Goal: Check status: Verify the current state of an ongoing process or item

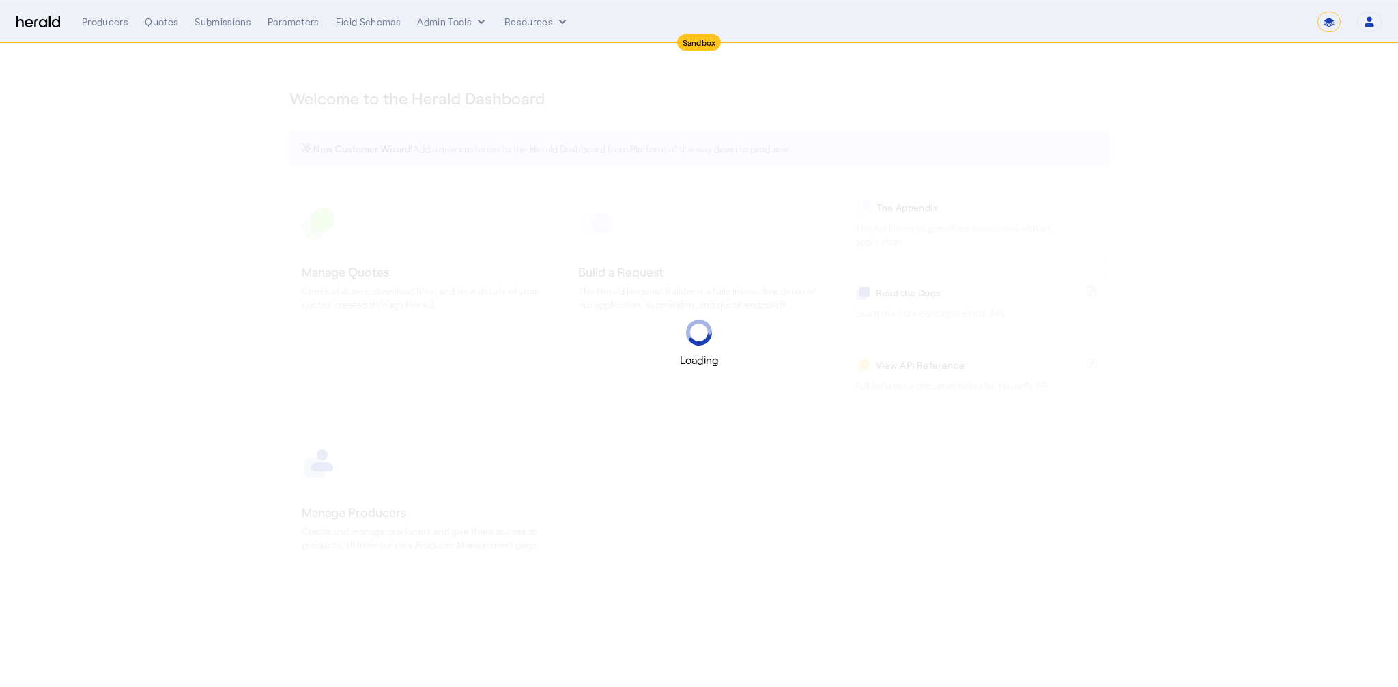
select select "*******"
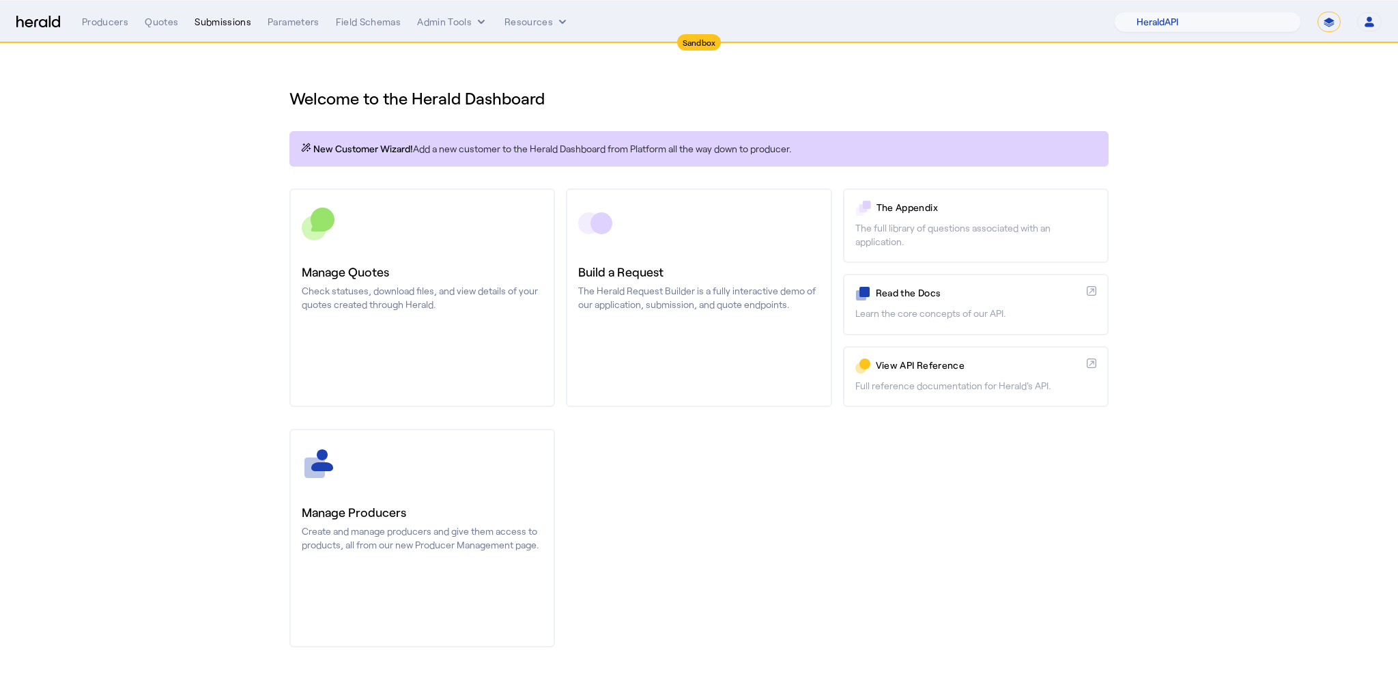
click at [214, 17] on div "Submissions" at bounding box center [223, 22] width 57 height 14
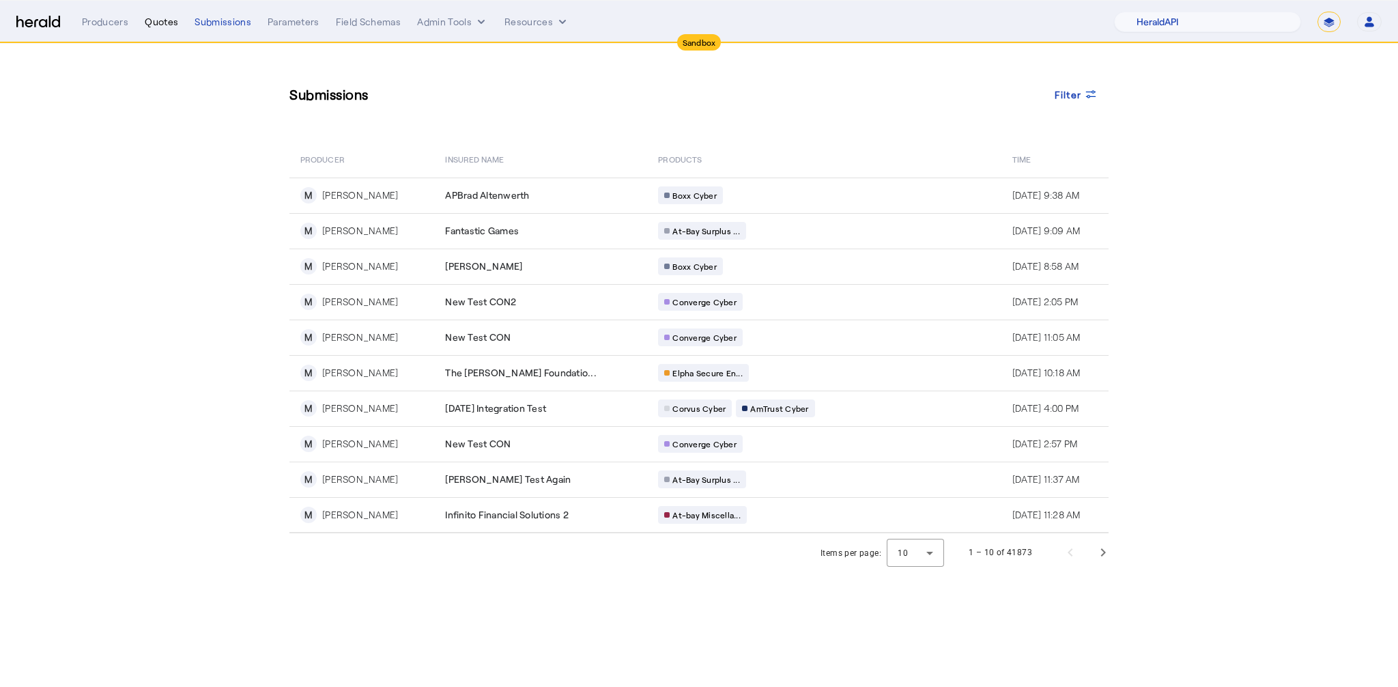
click at [157, 28] on div "Quotes" at bounding box center [161, 22] width 33 height 14
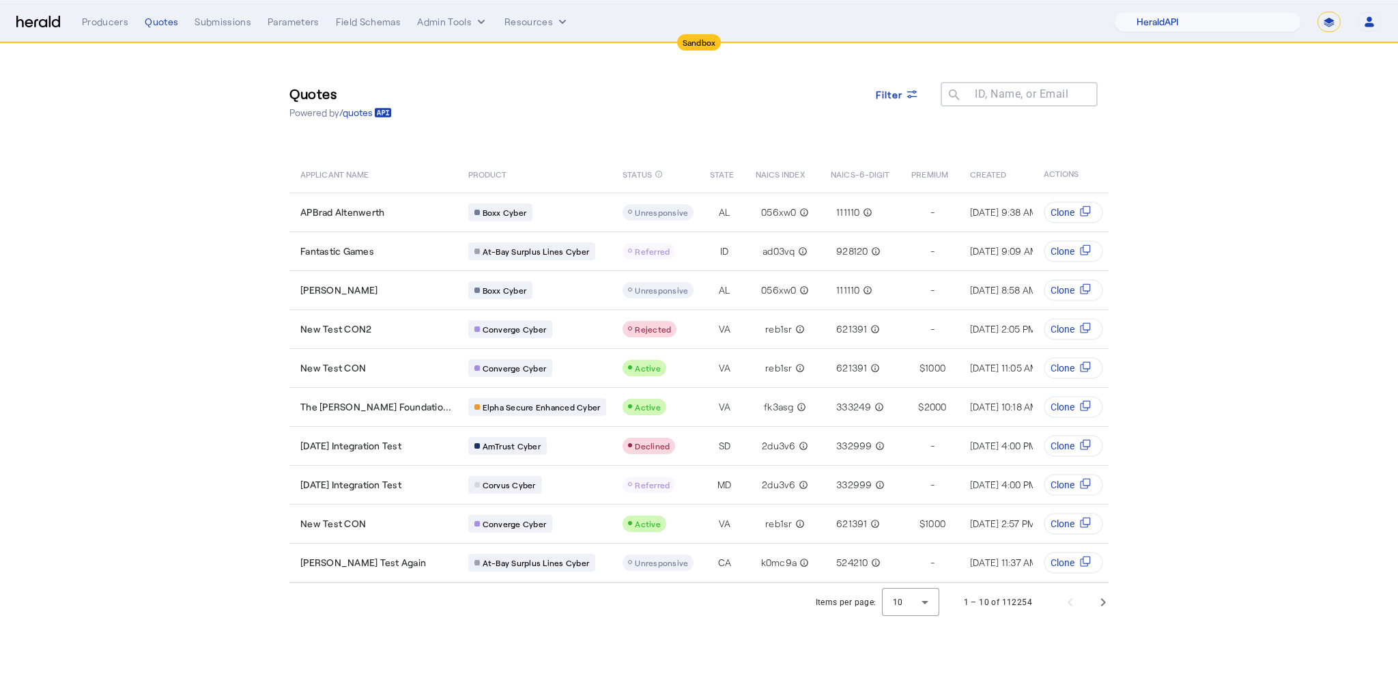
click at [156, 251] on section "Quotes Powered by /quotes Filter ID, Name, or Email search APPLICANT NAME PRODU…" at bounding box center [699, 333] width 1398 height 578
click at [1226, 19] on select "1Fort Acrisure Acturis Affinity Advisors Affinity Risk Agentero AmWins Anzen Ao…" at bounding box center [1207, 22] width 187 height 20
select select "pfm_129z_babbix"
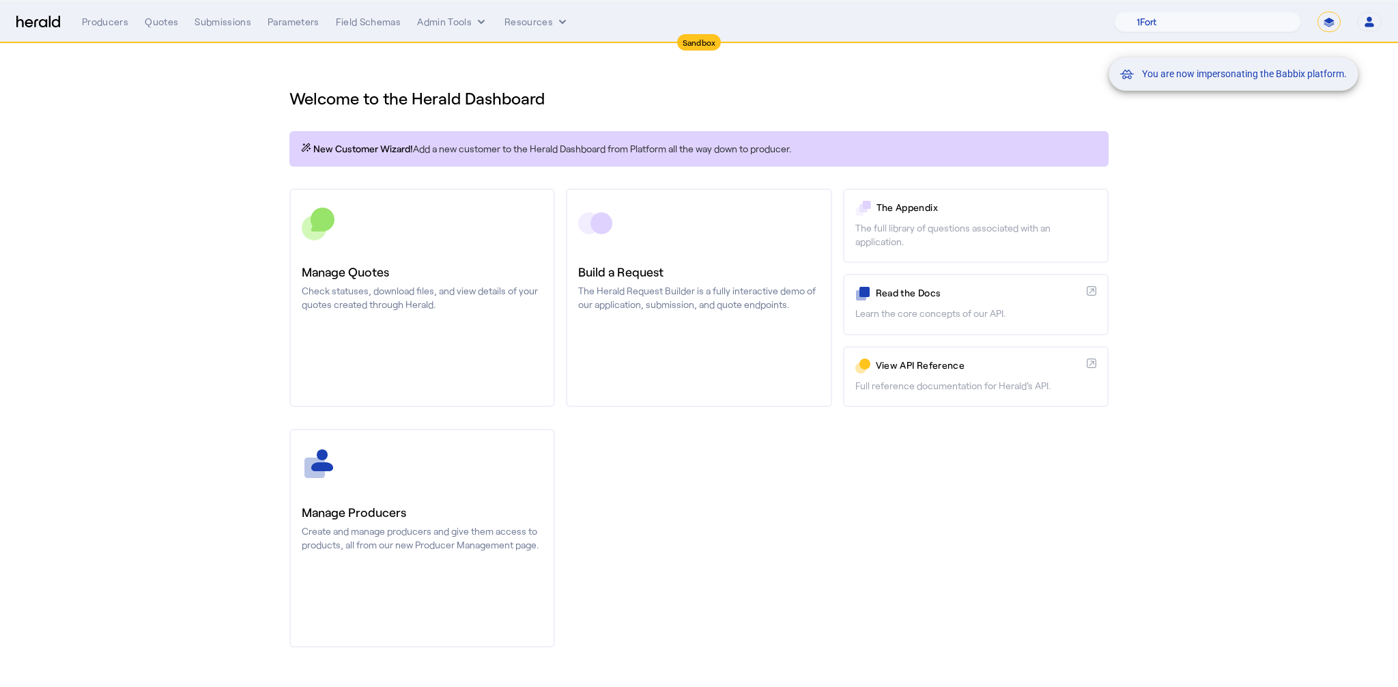
click at [234, 38] on div "You are now impersonating the Babbix platform." at bounding box center [699, 343] width 1398 height 687
click at [230, 29] on div "You are now impersonating the Babbix platform." at bounding box center [699, 343] width 1398 height 687
click at [235, 16] on div "You are now impersonating the Babbix platform." at bounding box center [699, 343] width 1398 height 687
click at [190, 23] on div "Producers Quotes Submissions Parameters Field Schemas Admin Tools Resources" at bounding box center [598, 22] width 1032 height 14
click at [201, 20] on div "Submissions" at bounding box center [223, 22] width 57 height 14
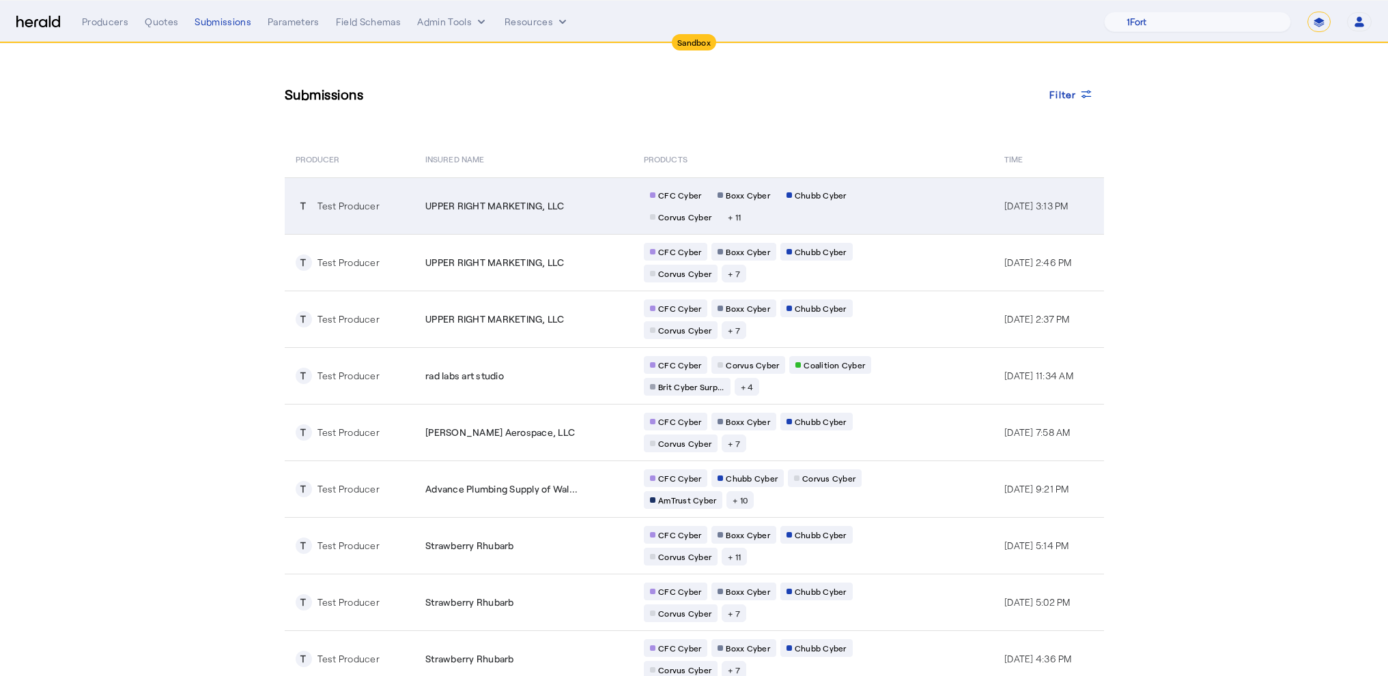
click at [467, 210] on span "UPPER RIGHT MARKETING, LLC" at bounding box center [494, 206] width 139 height 14
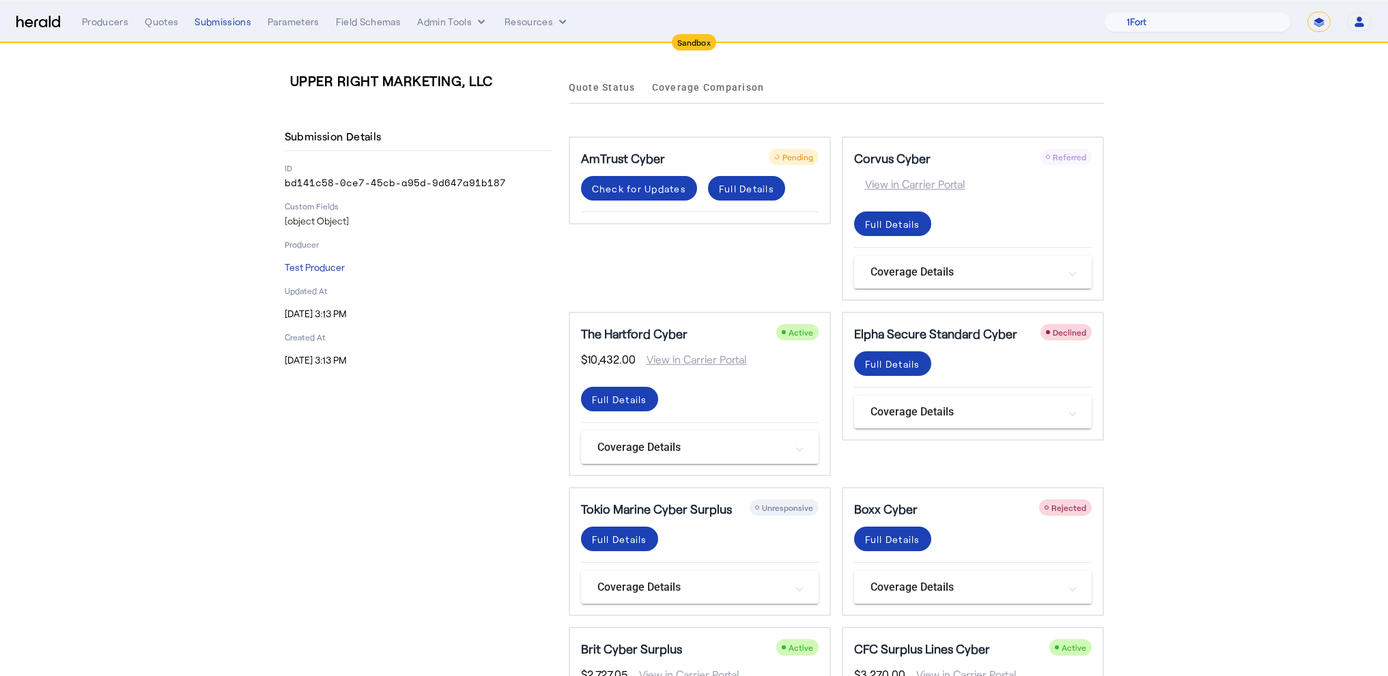
scroll to position [149, 0]
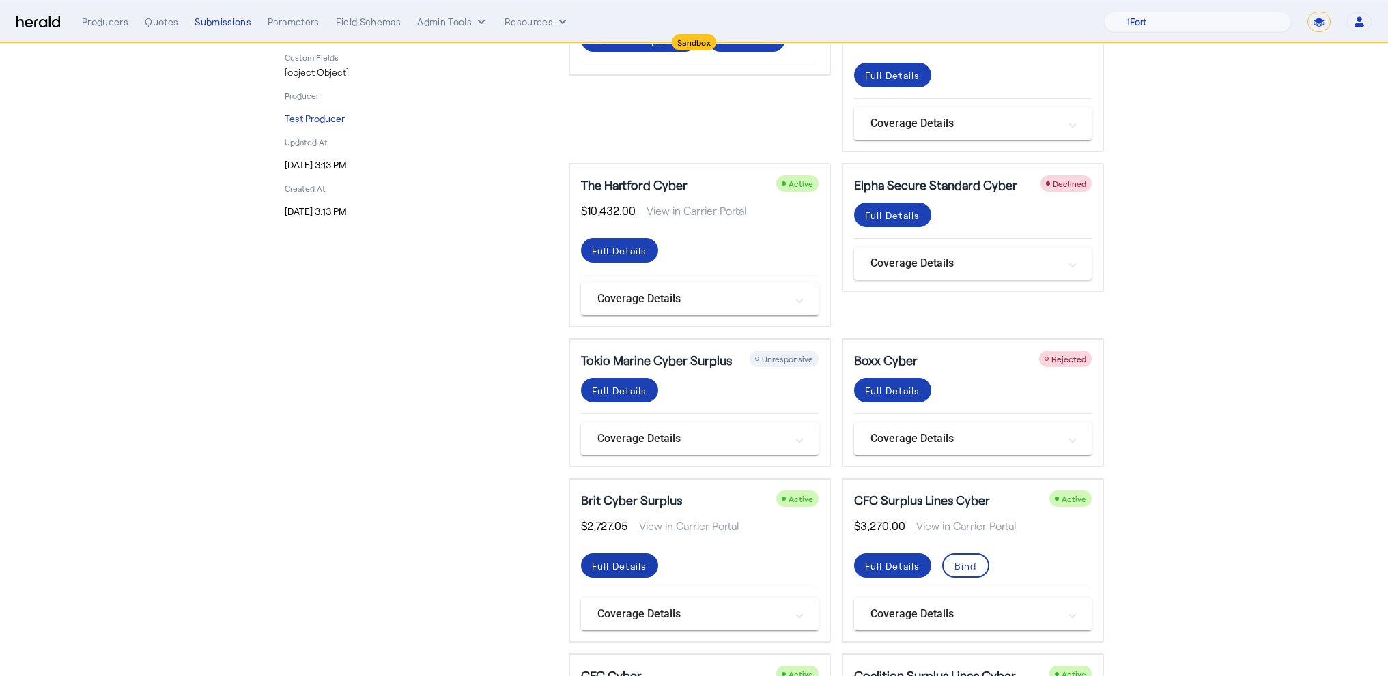
click at [719, 47] on div "Full Details" at bounding box center [746, 40] width 55 height 14
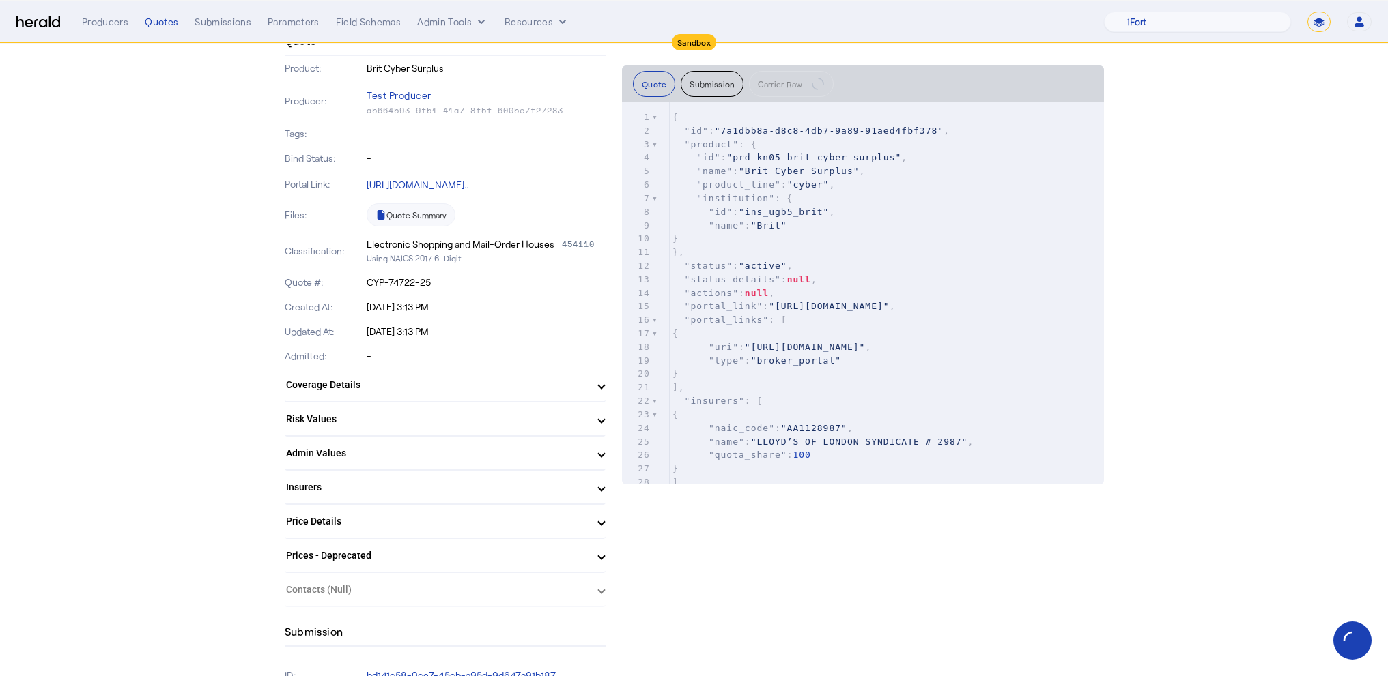
scroll to position [263, 0]
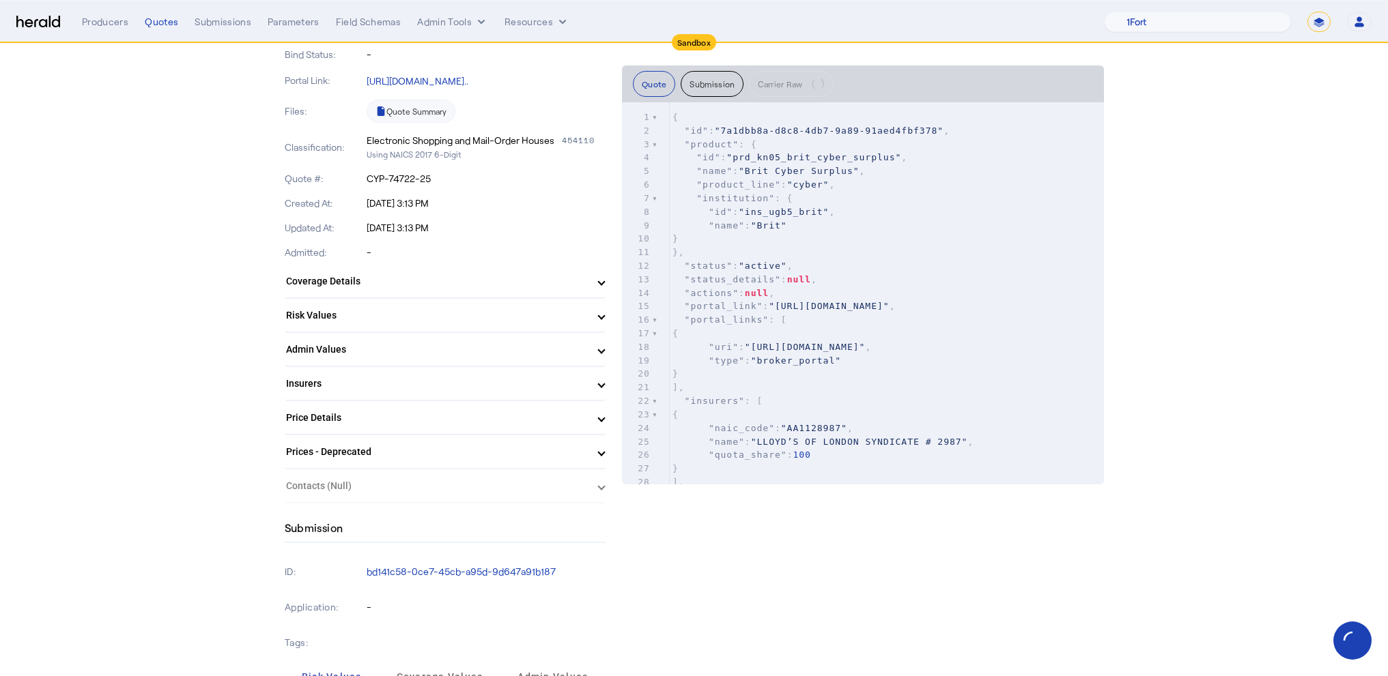
click at [428, 323] on mat-panel-title "Risk Values" at bounding box center [437, 316] width 302 height 14
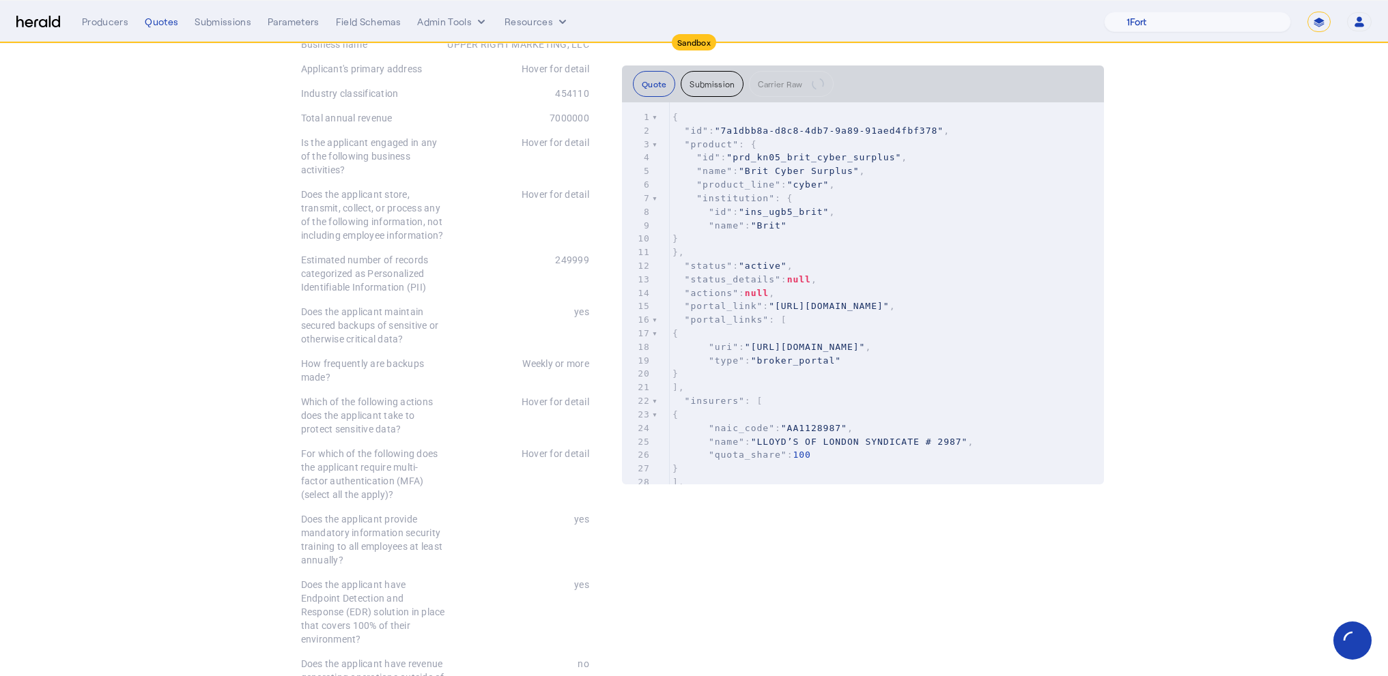
scroll to position [3518, 0]
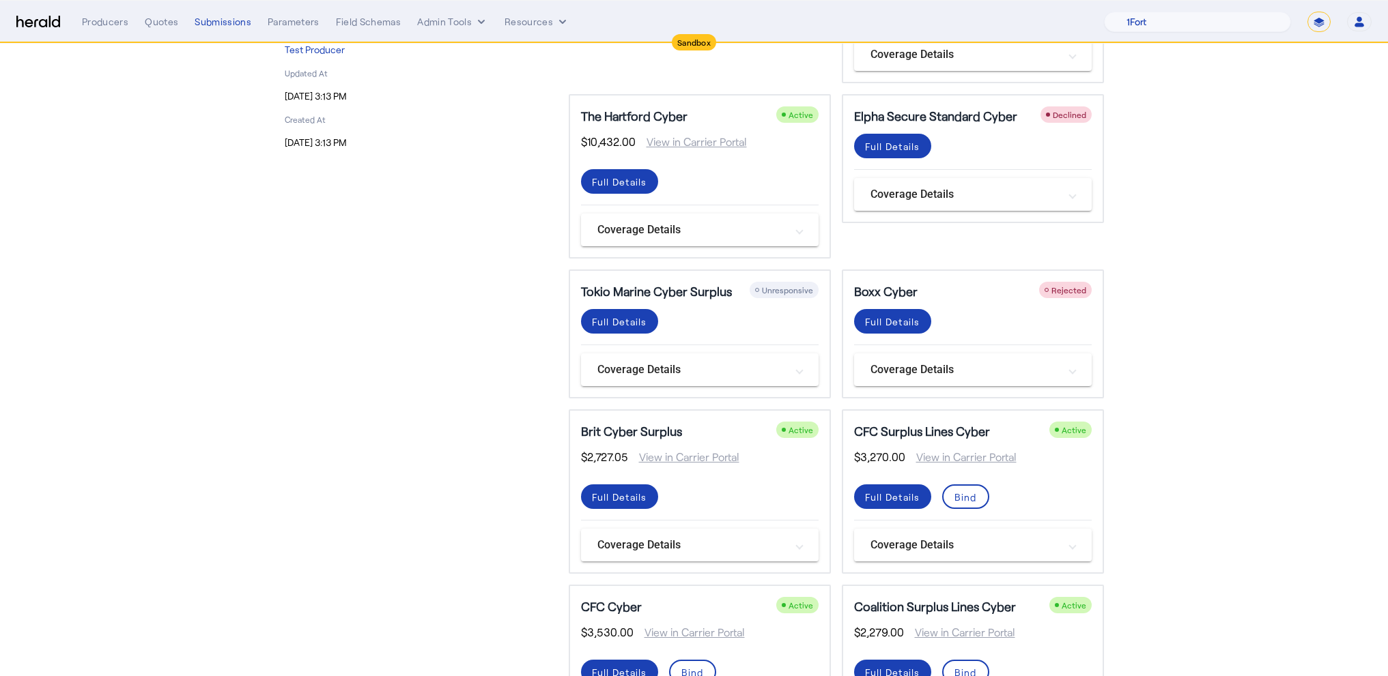
scroll to position [223, 0]
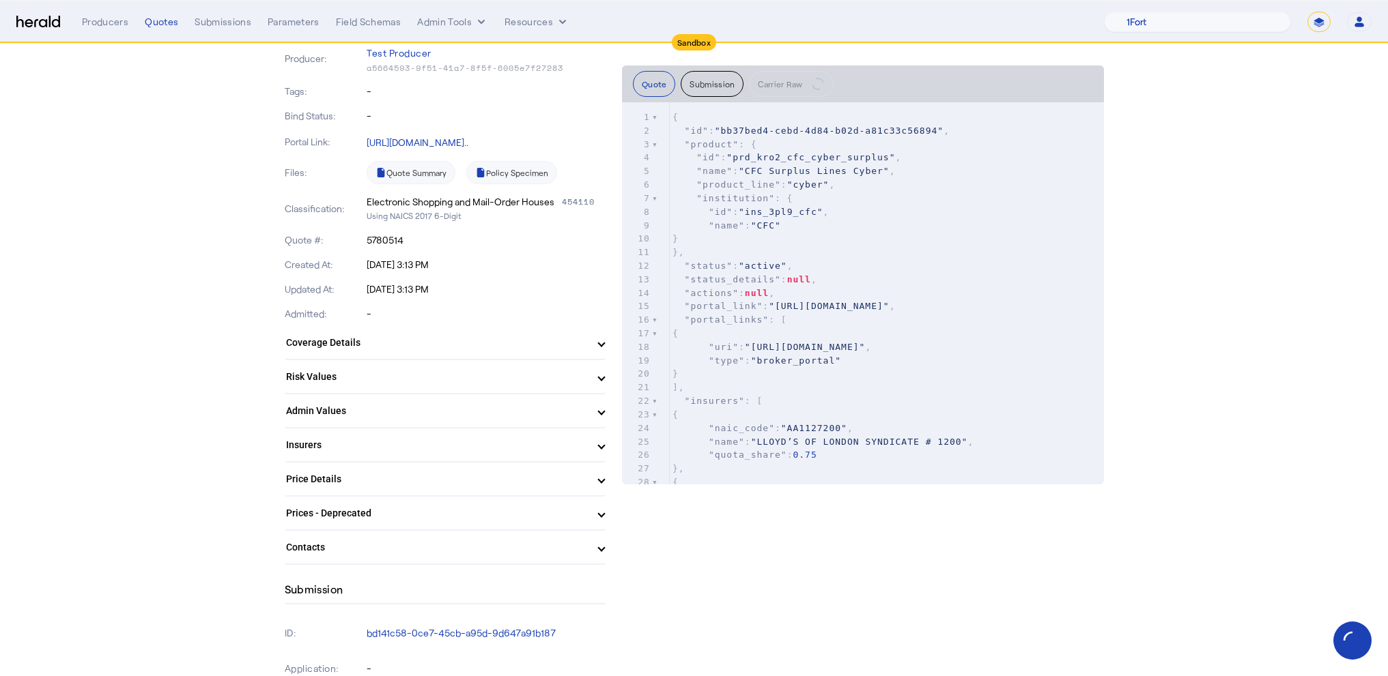
scroll to position [289, 0]
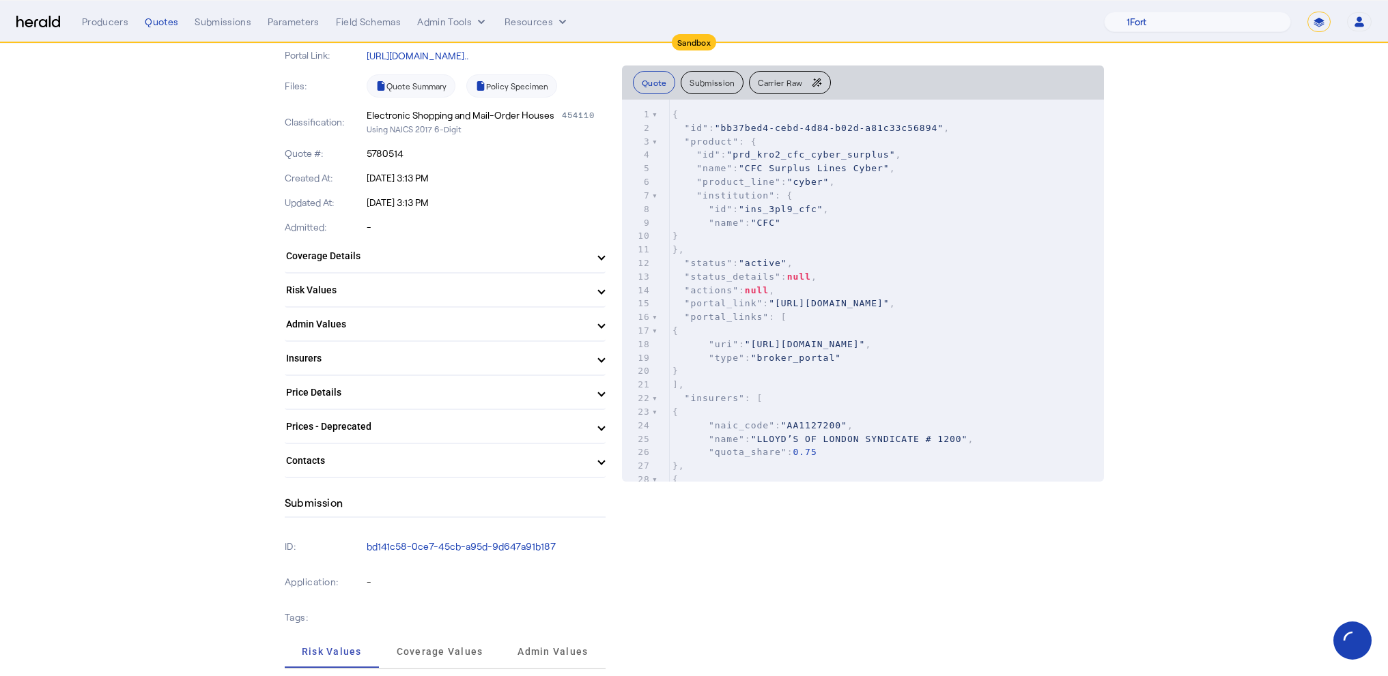
click at [332, 306] on mat-expansion-panel-header "Risk Values" at bounding box center [445, 290] width 321 height 33
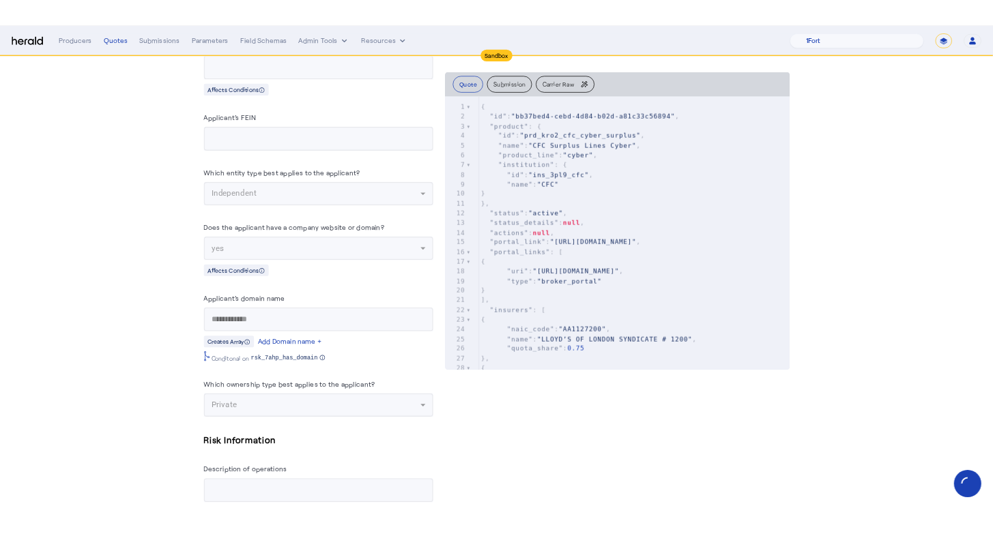
scroll to position [444, 0]
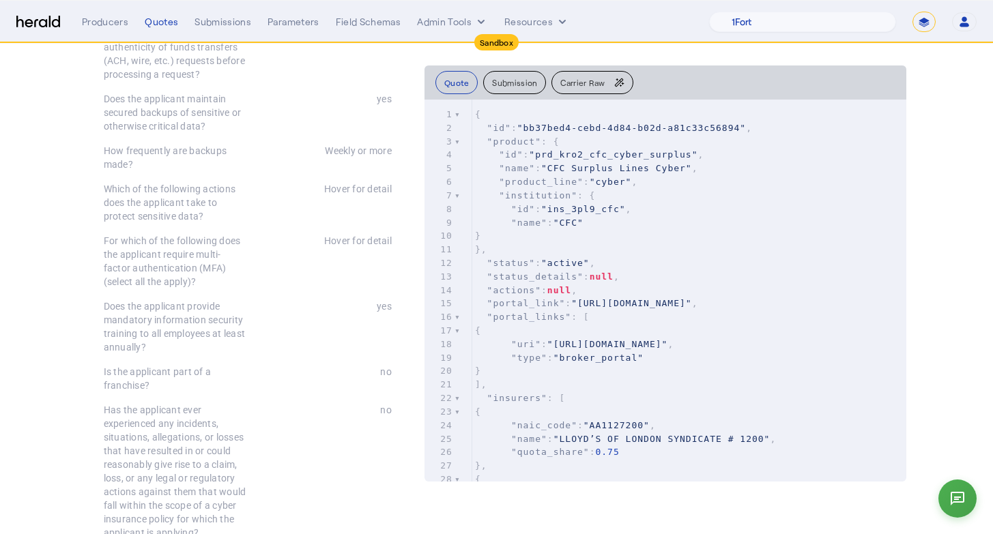
scroll to position [815, 0]
